Goal: Navigation & Orientation: Find specific page/section

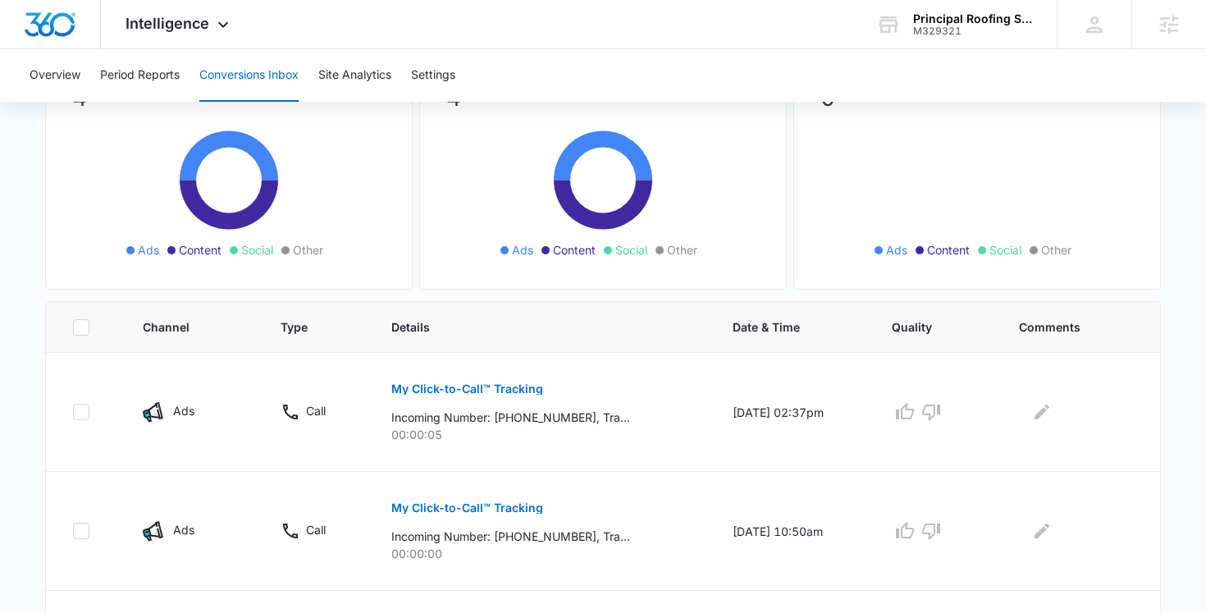
scroll to position [175, 0]
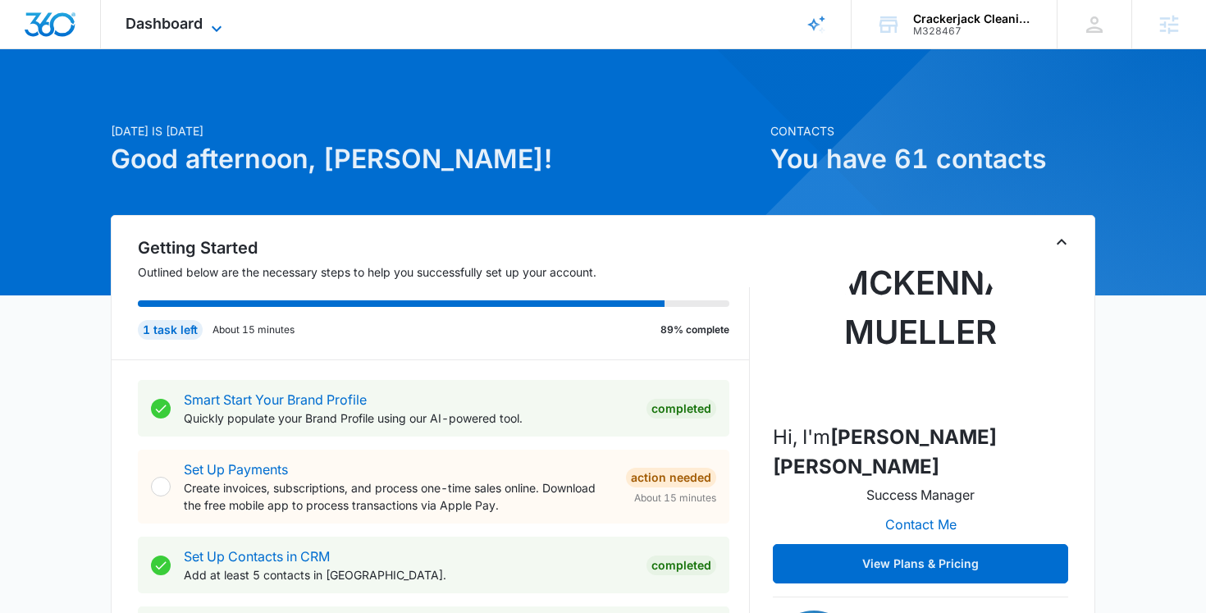
click at [157, 20] on span "Dashboard" at bounding box center [164, 23] width 77 height 17
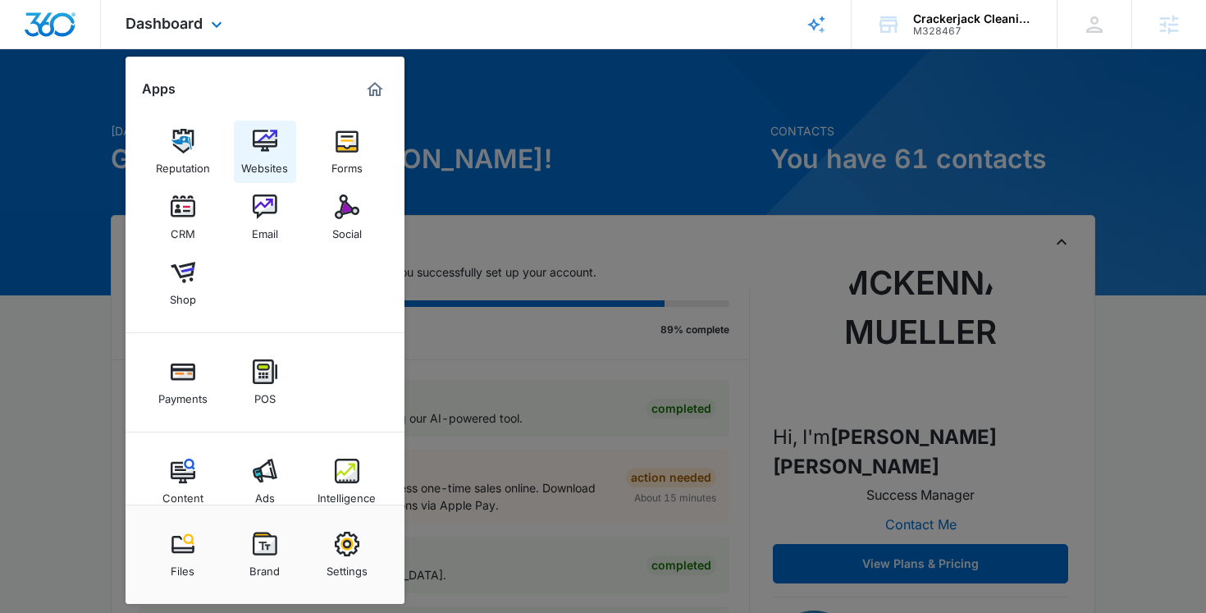
click at [272, 144] on img at bounding box center [265, 141] width 25 height 25
